Goal: Check status: Check status

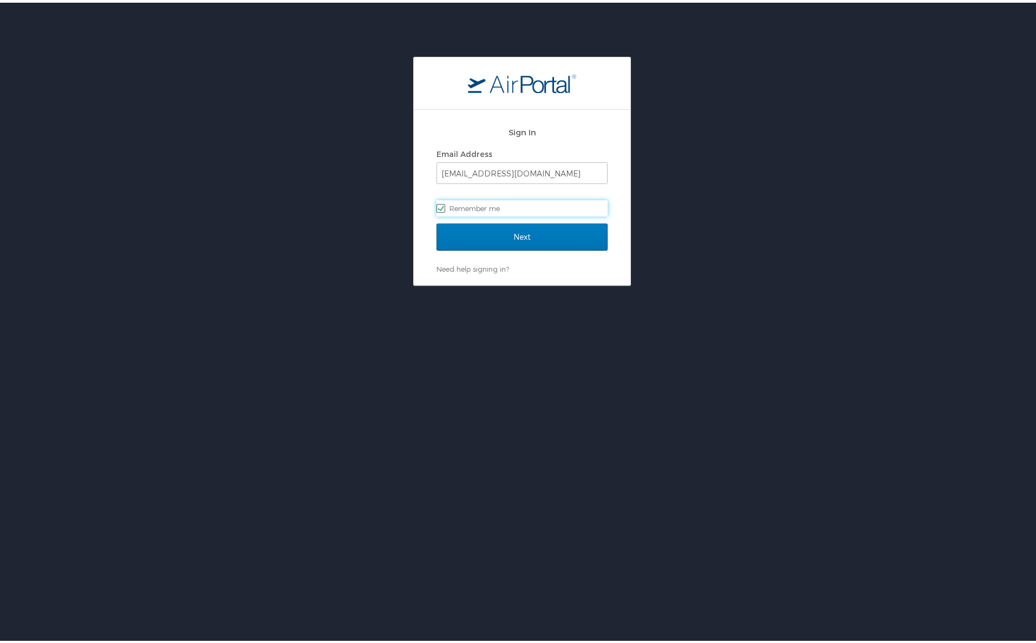
click at [466, 204] on label "Remember me" at bounding box center [521, 206] width 171 height 16
click at [443, 204] on input "Remember me" at bounding box center [439, 204] width 7 height 7
click at [474, 208] on label "Remember me" at bounding box center [521, 206] width 171 height 16
click at [443, 208] on input "Remember me" at bounding box center [439, 204] width 7 height 7
checkbox input "true"
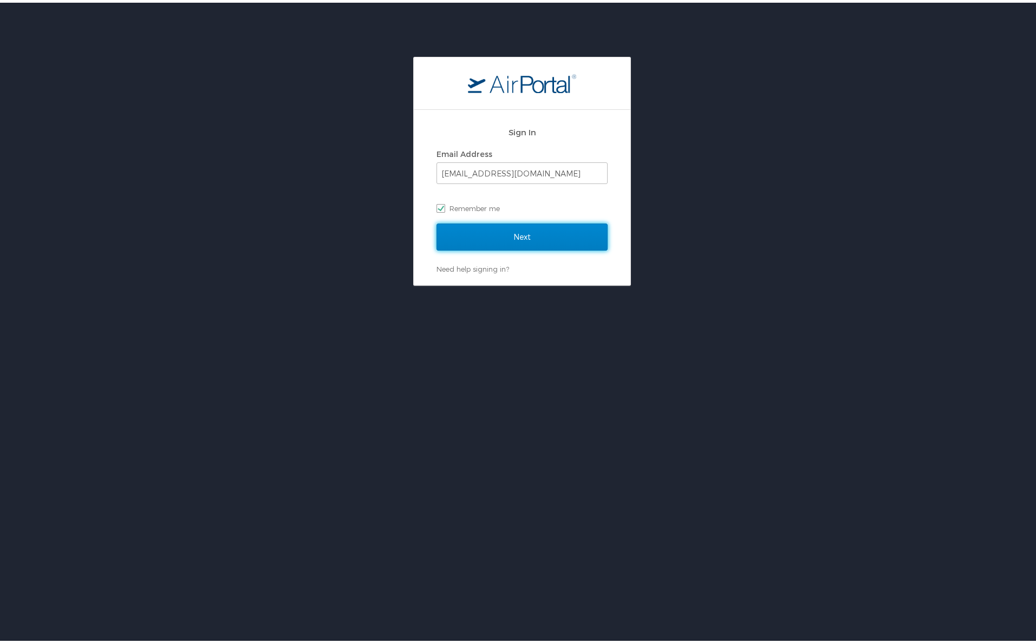
click at [482, 226] on input "Next" at bounding box center [521, 234] width 171 height 27
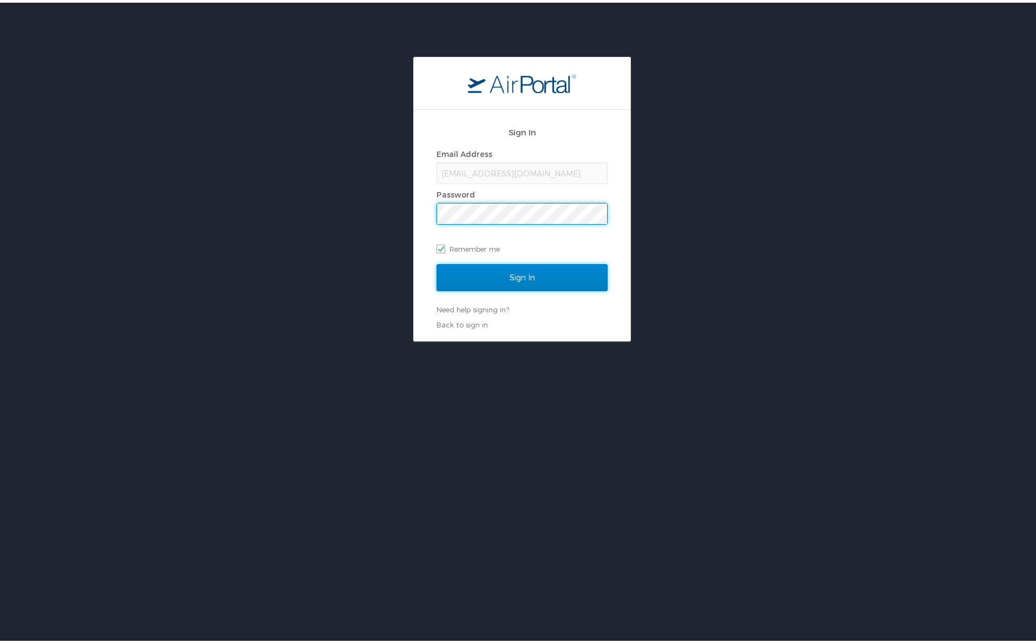
click at [461, 263] on input "Sign In" at bounding box center [521, 274] width 171 height 27
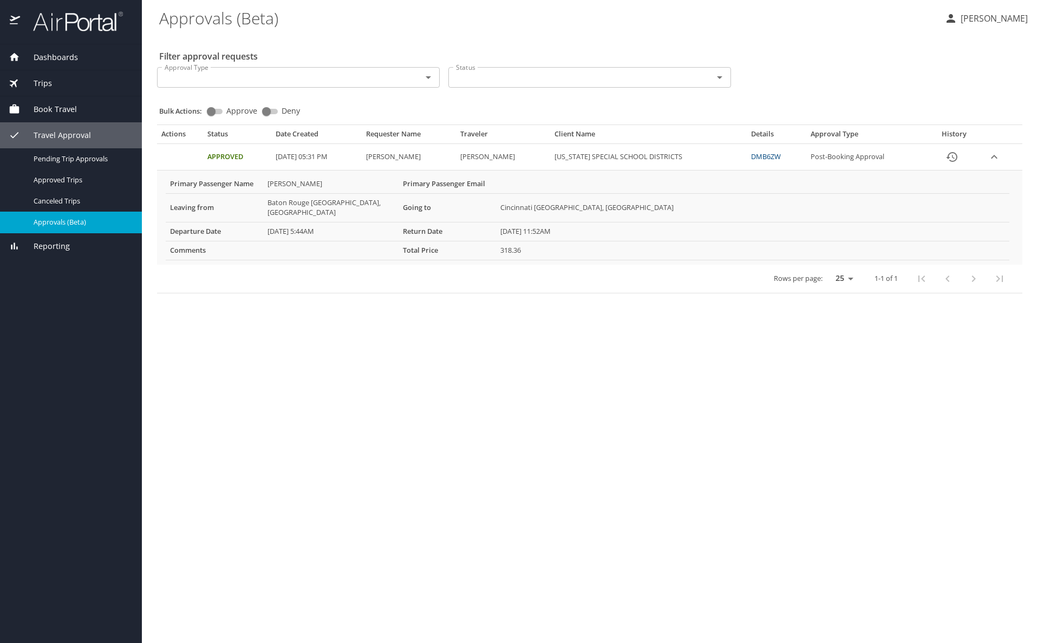
click at [305, 443] on main "Approvals (Beta) Nabiha Mujahid Filter approval requests Approval Type Approval…" at bounding box center [593, 321] width 902 height 643
click at [764, 156] on link "DMB6ZW" at bounding box center [766, 157] width 30 height 10
